Goal: Transaction & Acquisition: Register for event/course

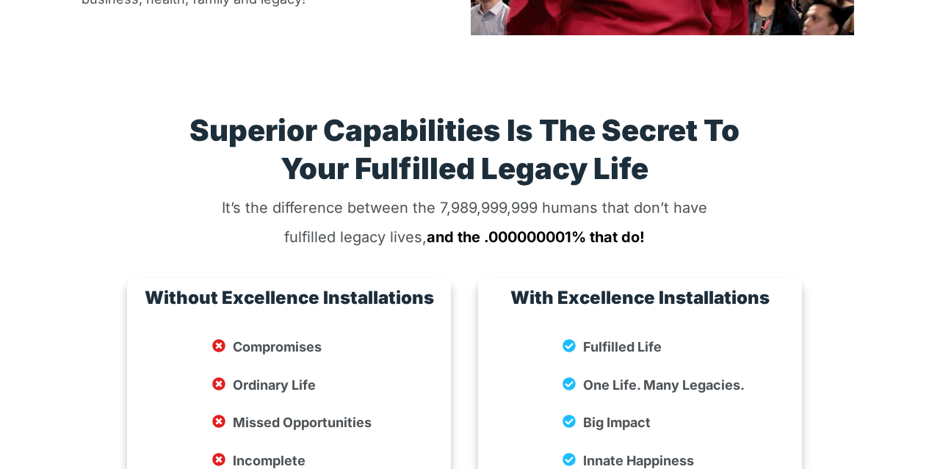
scroll to position [2452, 0]
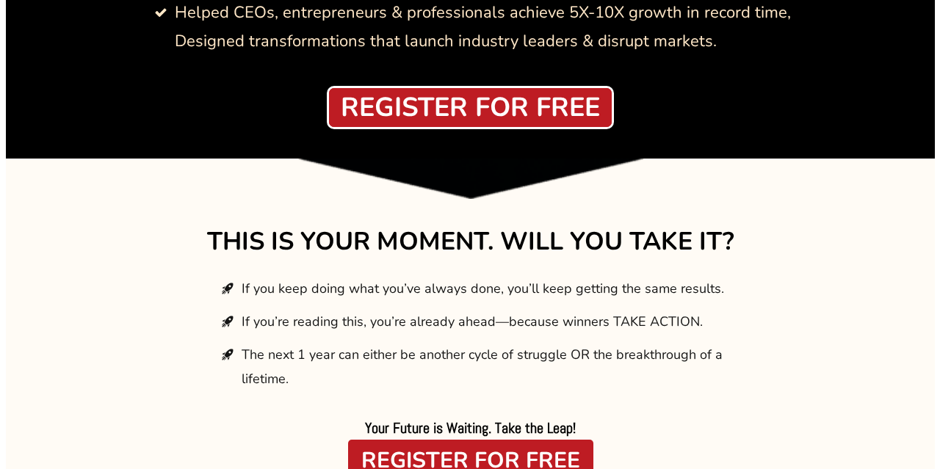
scroll to position [2260, 0]
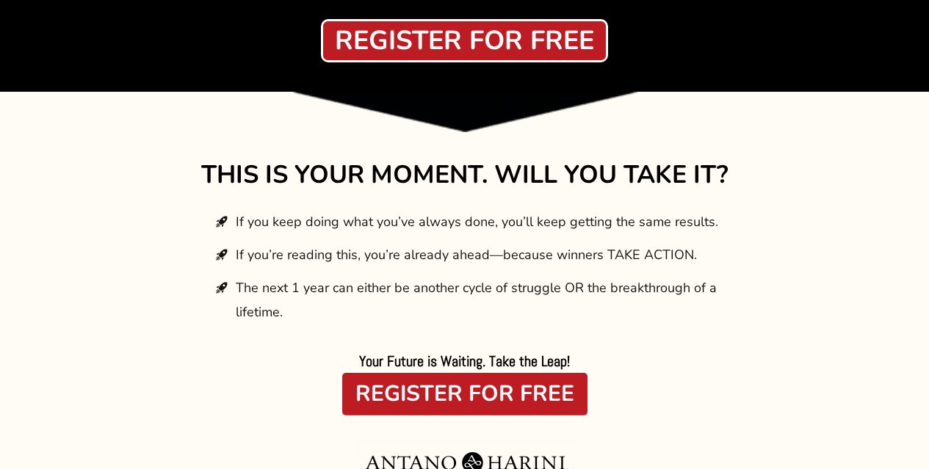
click at [448, 379] on strong "REGISTER FOR FREE" at bounding box center [465, 394] width 219 height 30
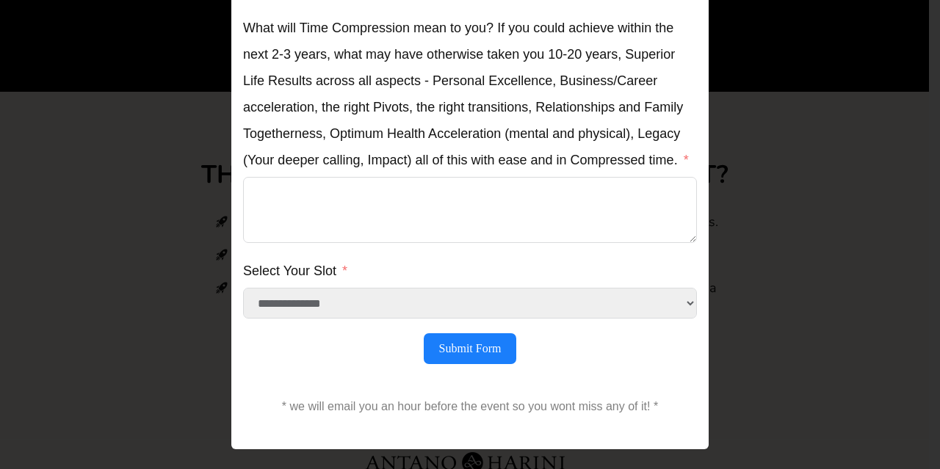
scroll to position [608, 0]
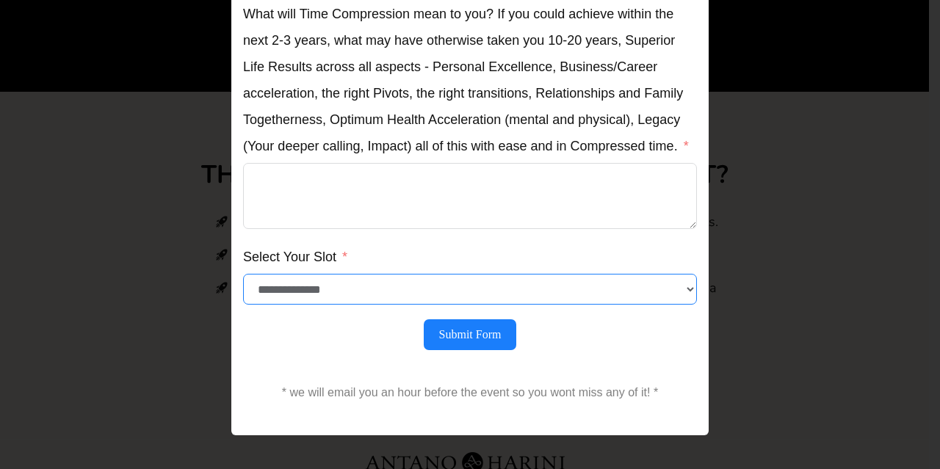
click at [391, 301] on select "**********" at bounding box center [470, 289] width 454 height 31
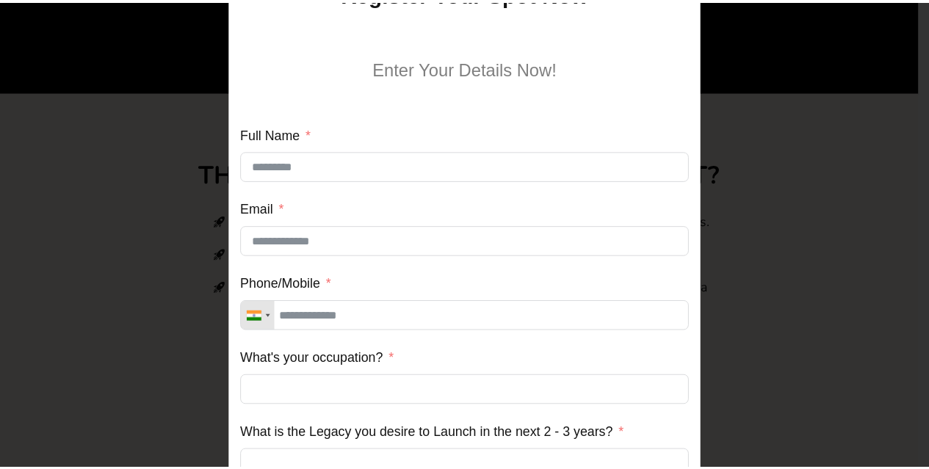
scroll to position [0, 0]
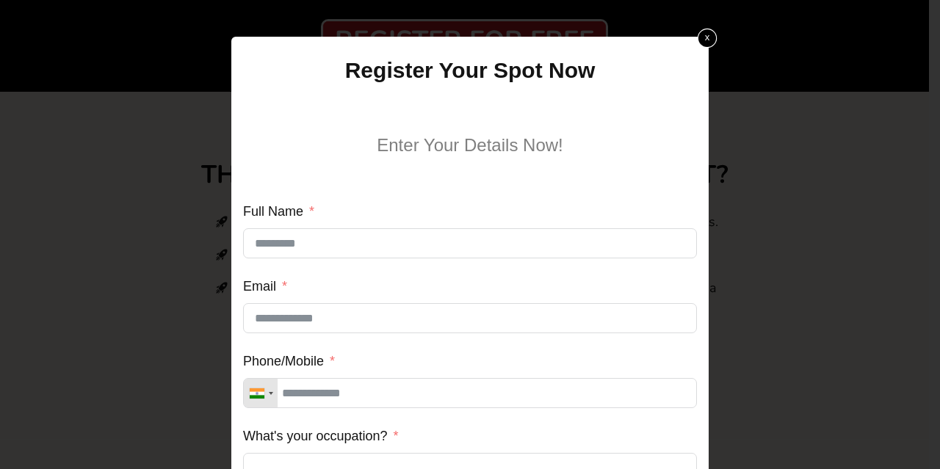
click at [705, 40] on link "x" at bounding box center [707, 38] width 19 height 19
